Goal: Navigation & Orientation: Find specific page/section

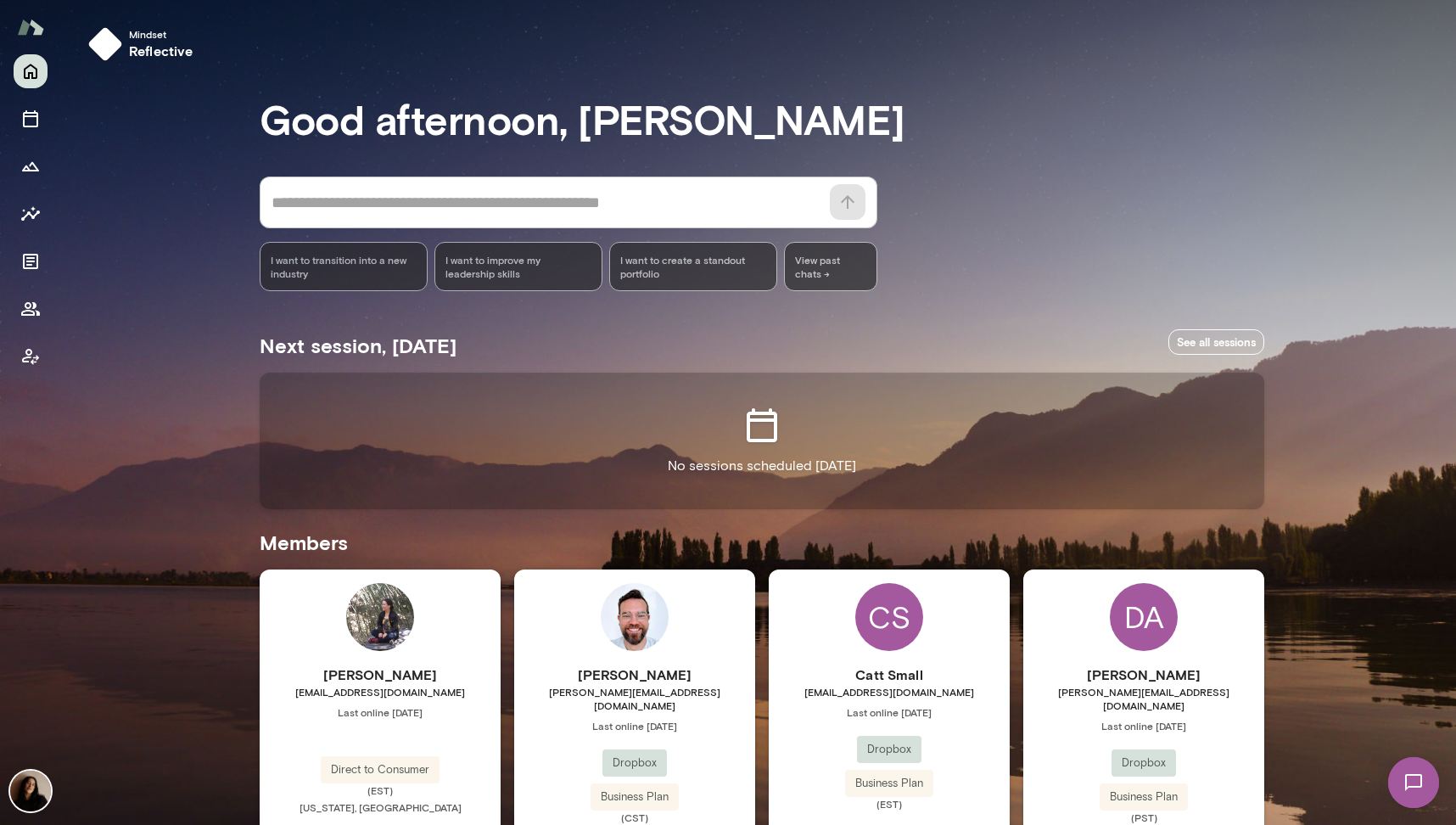
scroll to position [321, 0]
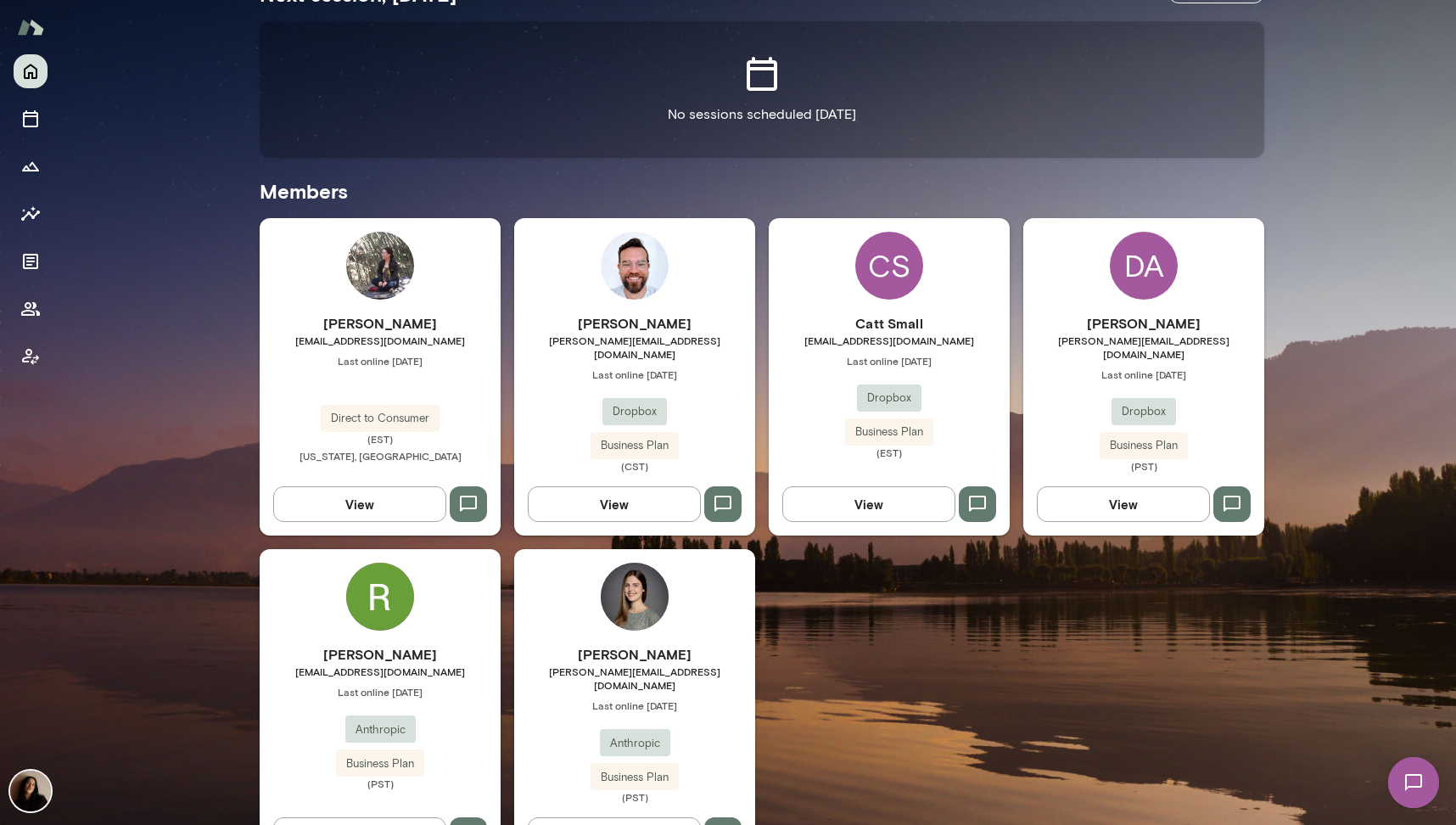
scroll to position [393, 0]
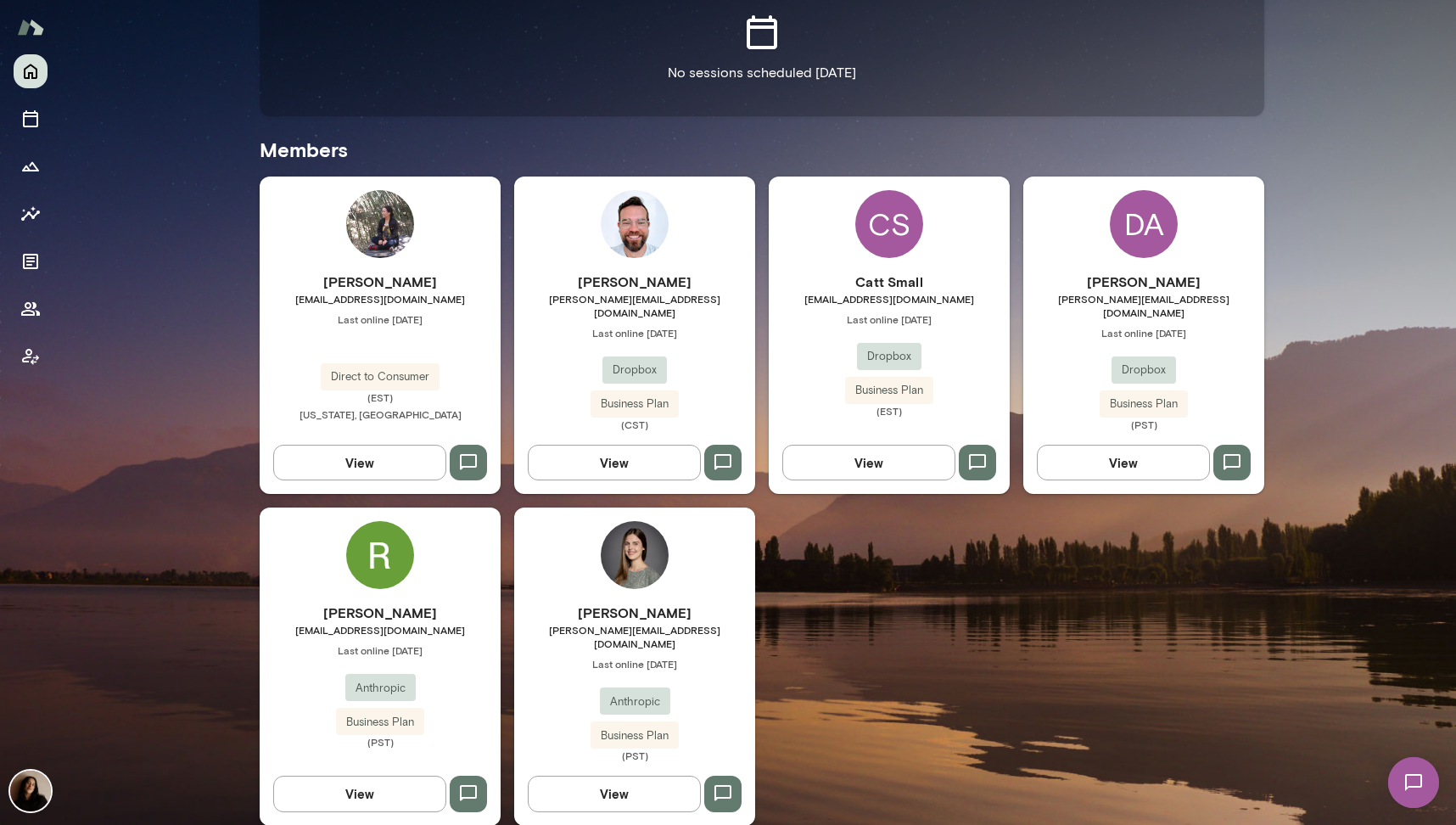
click at [387, 559] on img at bounding box center [379, 554] width 67 height 67
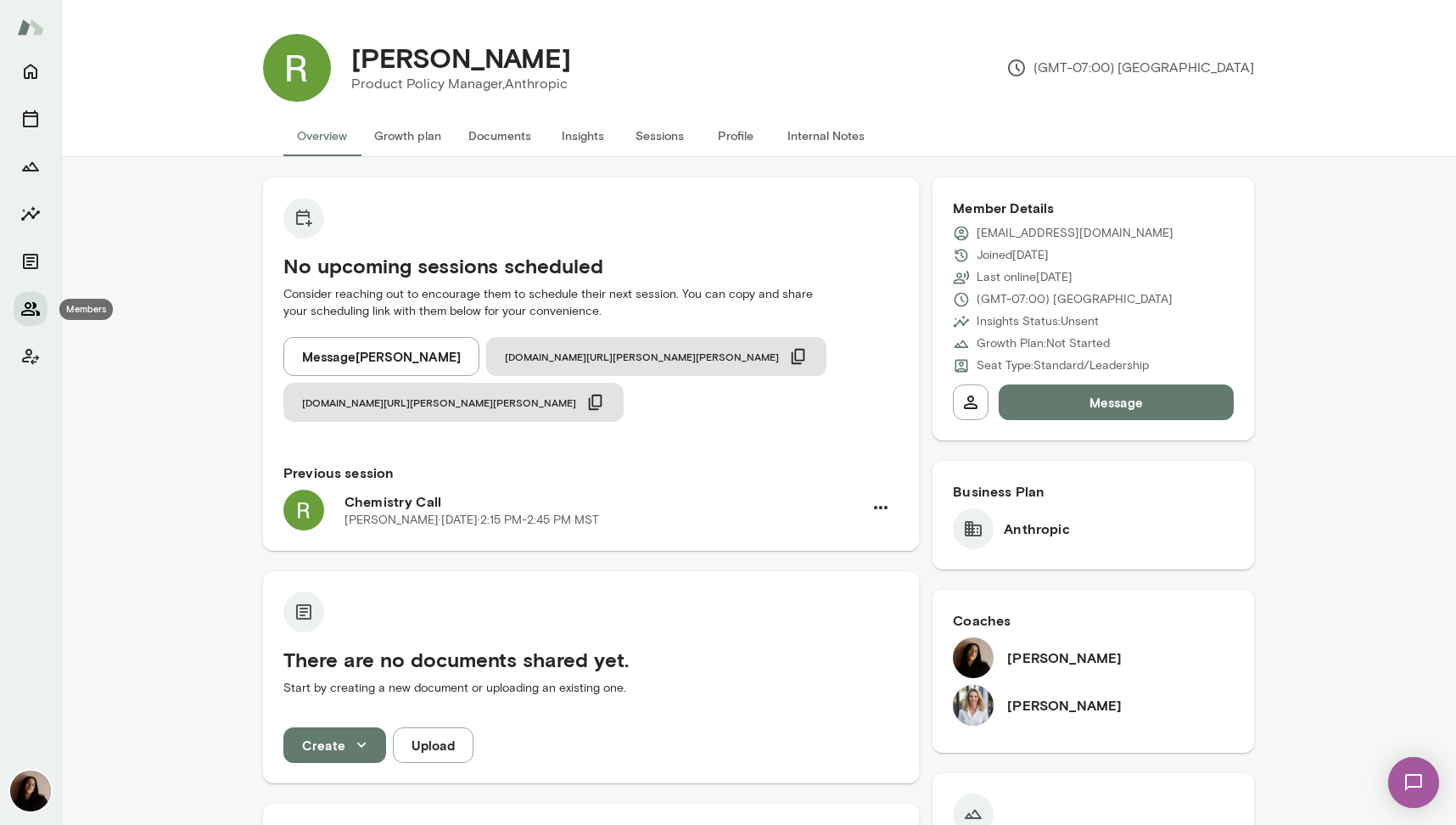
click at [29, 307] on icon "Members" at bounding box center [30, 309] width 19 height 13
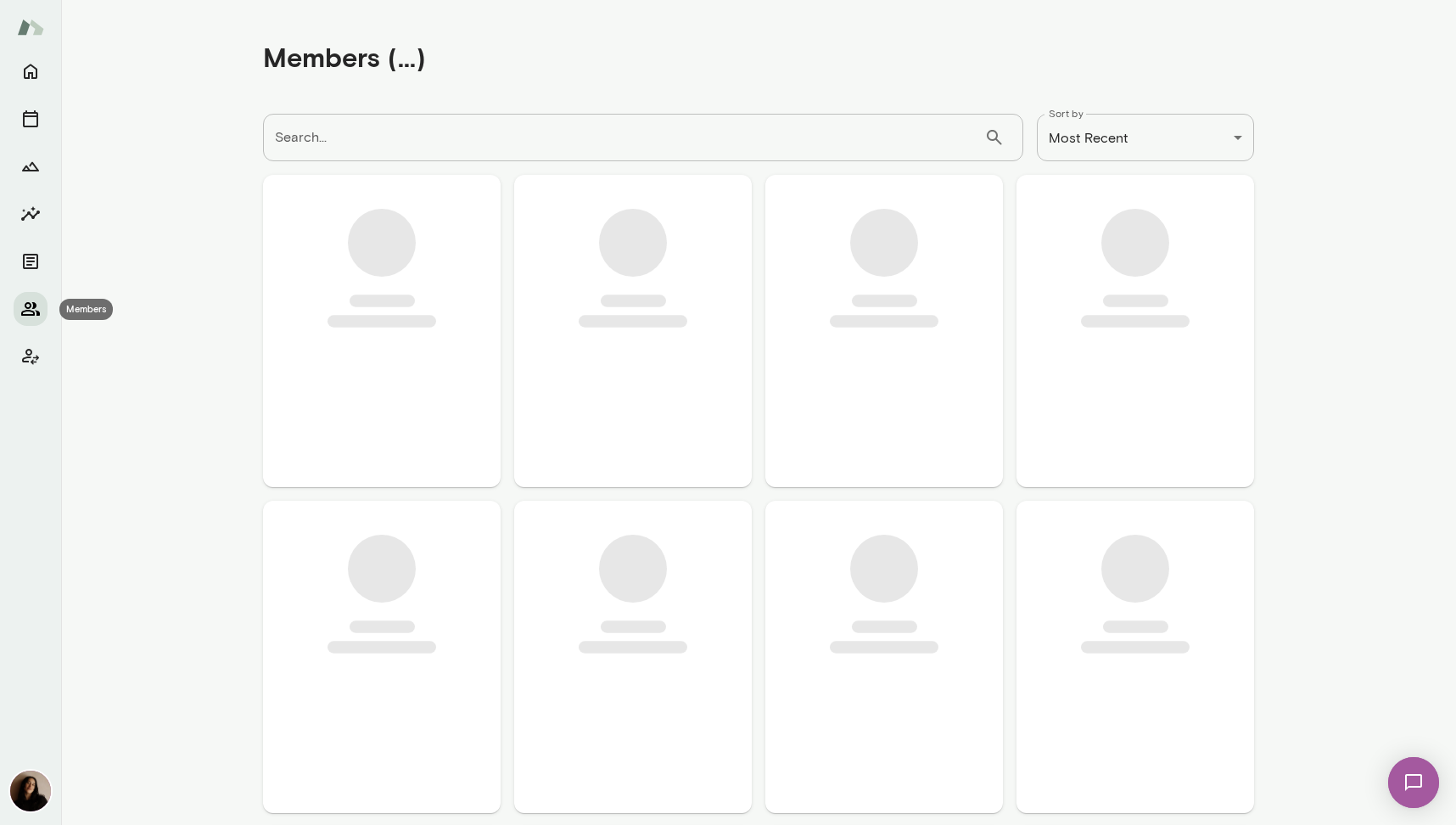
click at [29, 307] on icon "Members" at bounding box center [30, 309] width 19 height 13
